Goal: Find contact information: Find contact information

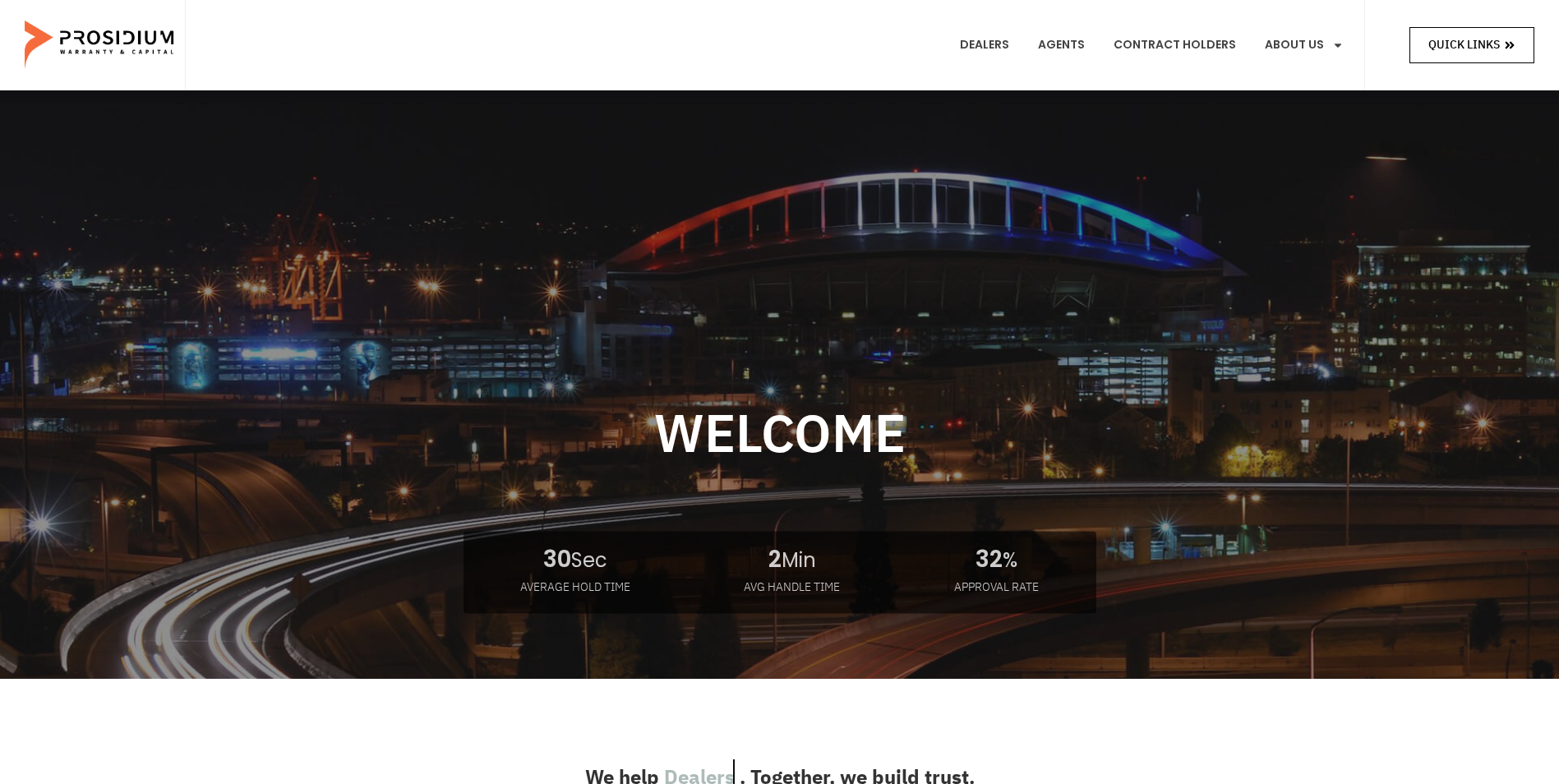
click at [1457, 45] on span "Quick Links" at bounding box center [1463, 44] width 72 height 21
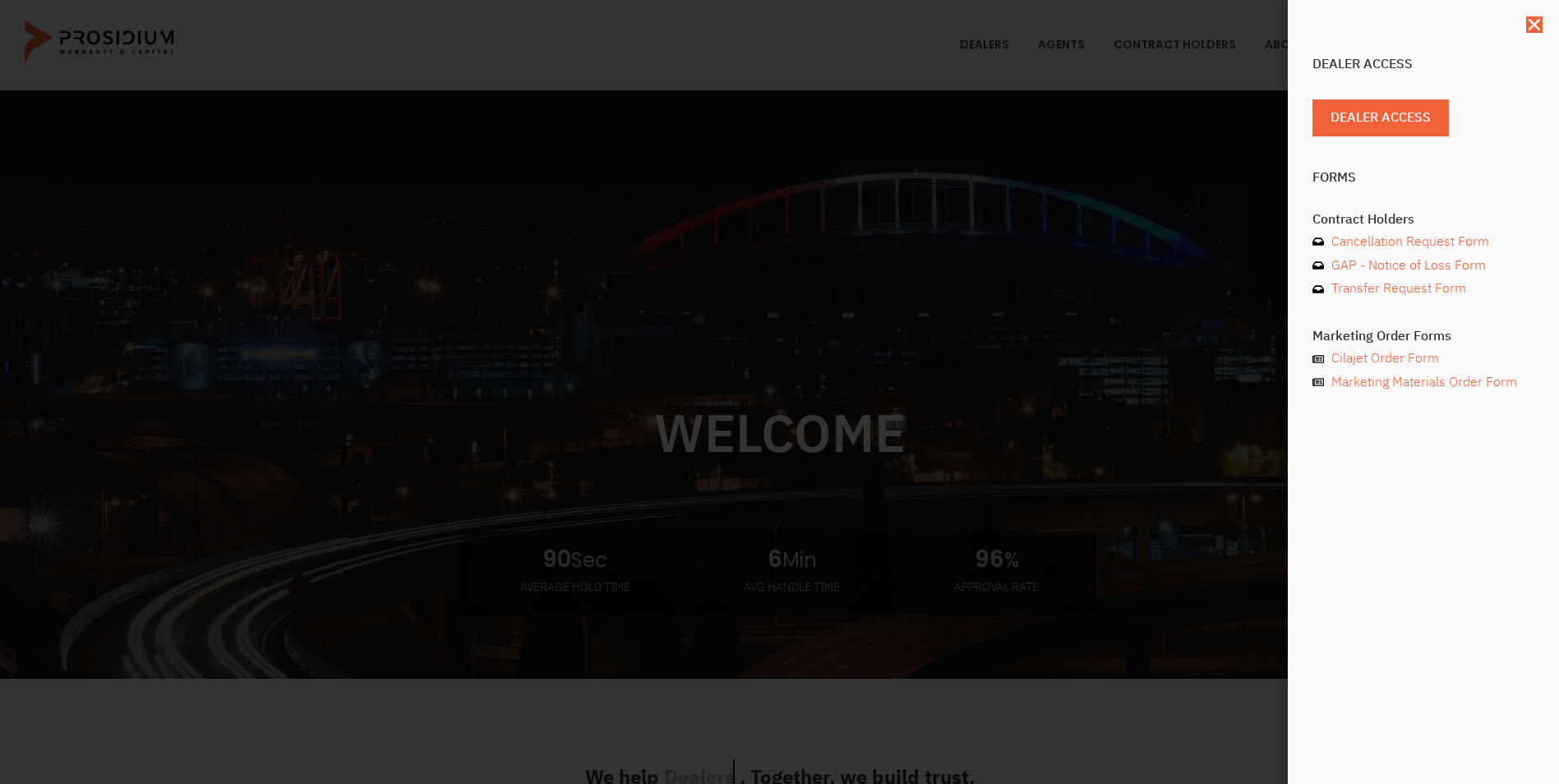
click at [1165, 290] on div "Dealer Access Dealer Access Forms Contract Holders Cancellation Request Form GA…" at bounding box center [780, 392] width 1559 height 784
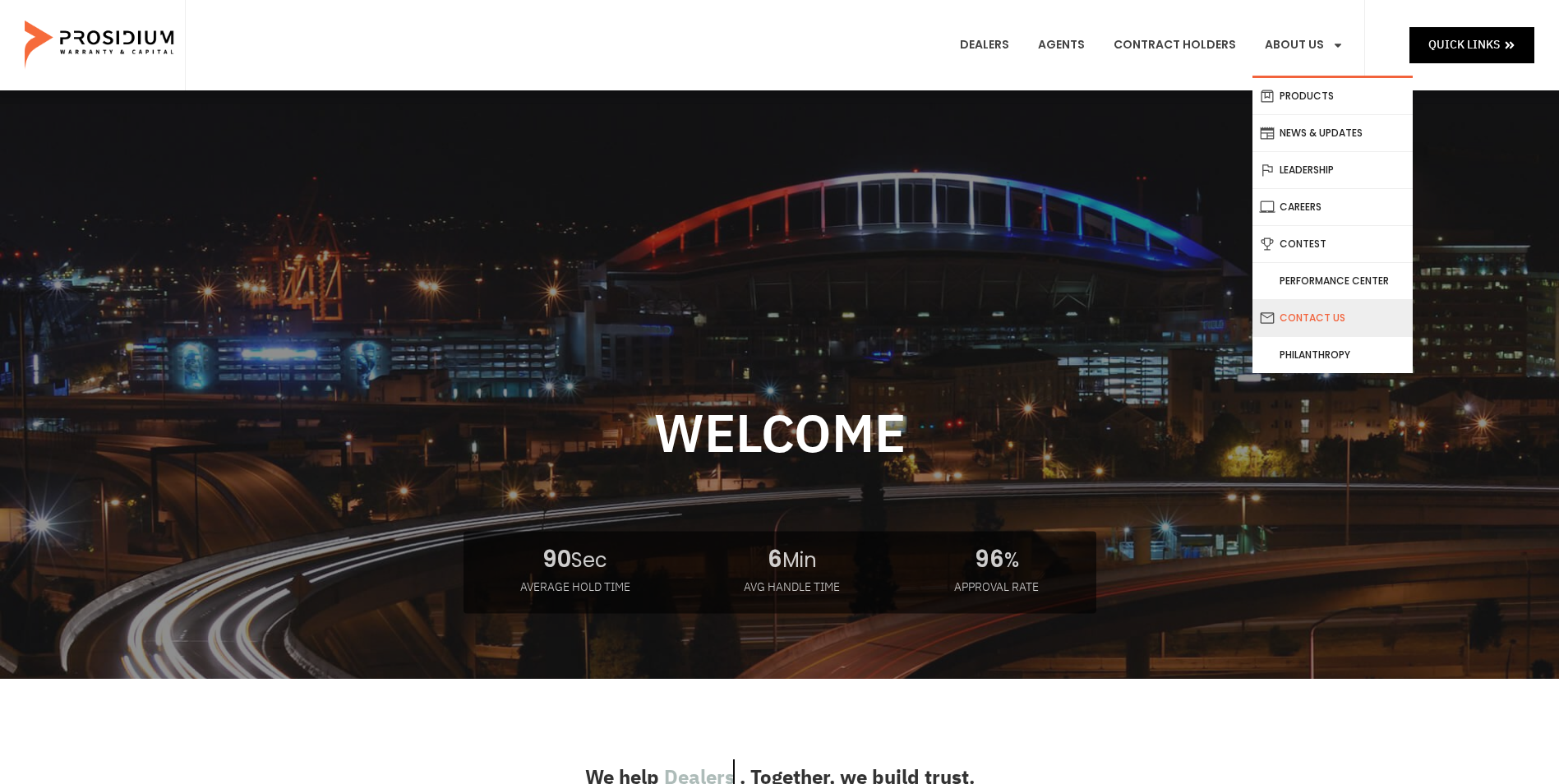
click at [1318, 322] on link "Contact Us" at bounding box center [1332, 318] width 160 height 36
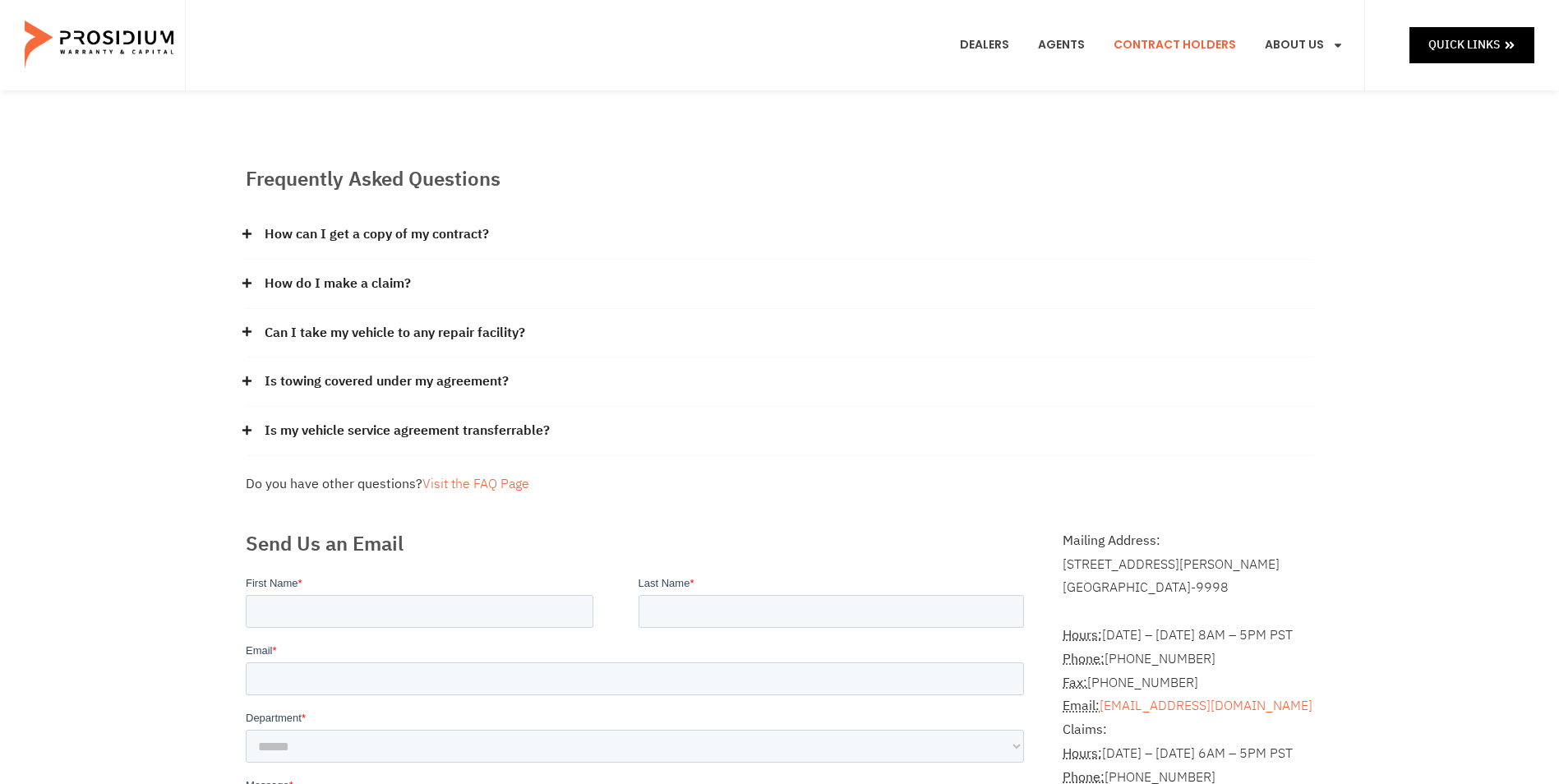
click at [1178, 39] on link "Contract Holders" at bounding box center [1174, 45] width 147 height 61
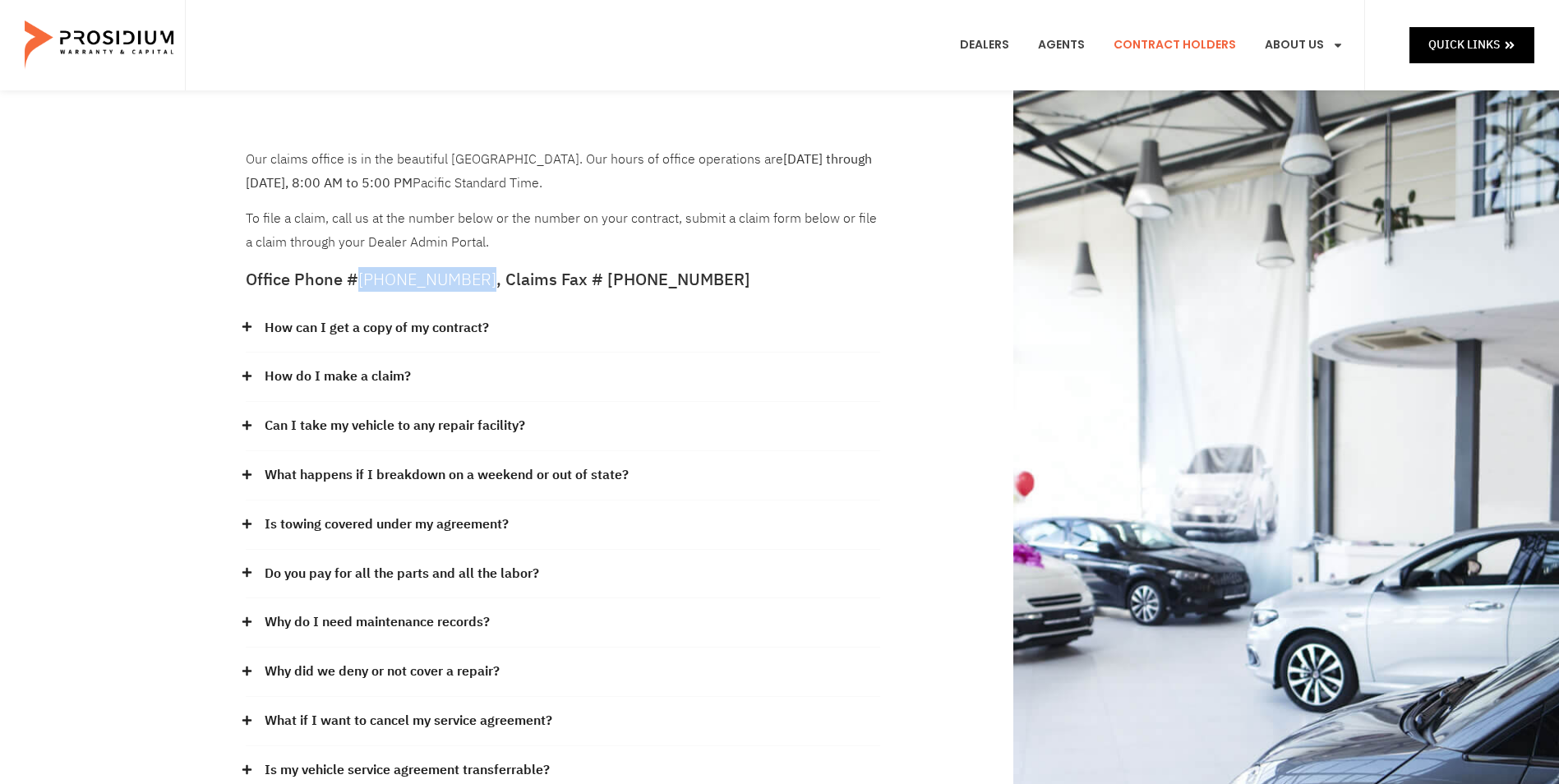
copy link "[PHONE_NUMBER]"
drag, startPoint x: 481, startPoint y: 277, endPoint x: 362, endPoint y: 278, distance: 119.0
click at [362, 278] on h5 "Office Phone # (360) 848-7922 , Claims Fax # (360) 686-7763" at bounding box center [563, 279] width 634 height 16
